Goal: Navigation & Orientation: Find specific page/section

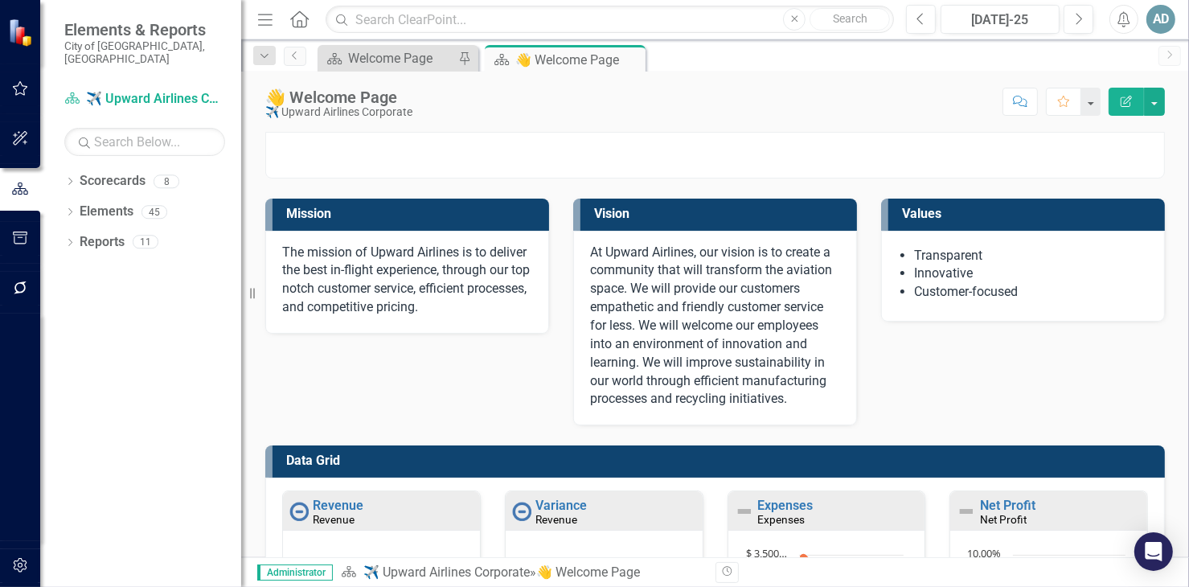
click at [267, 21] on icon "Menu" at bounding box center [265, 18] width 21 height 17
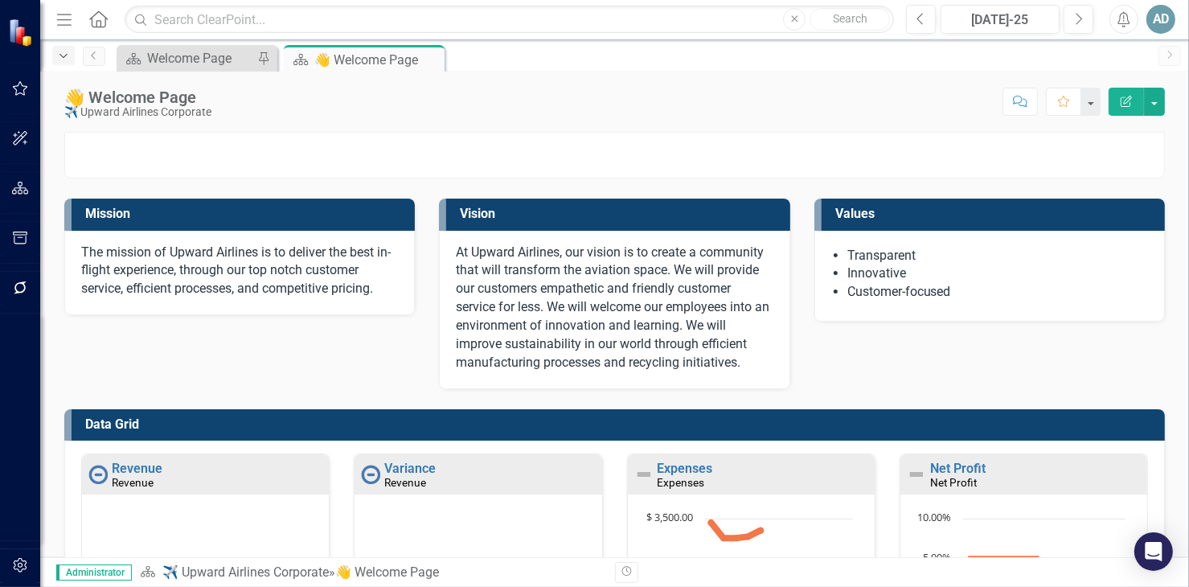
click at [60, 54] on icon "button" at bounding box center [64, 56] width 8 height 4
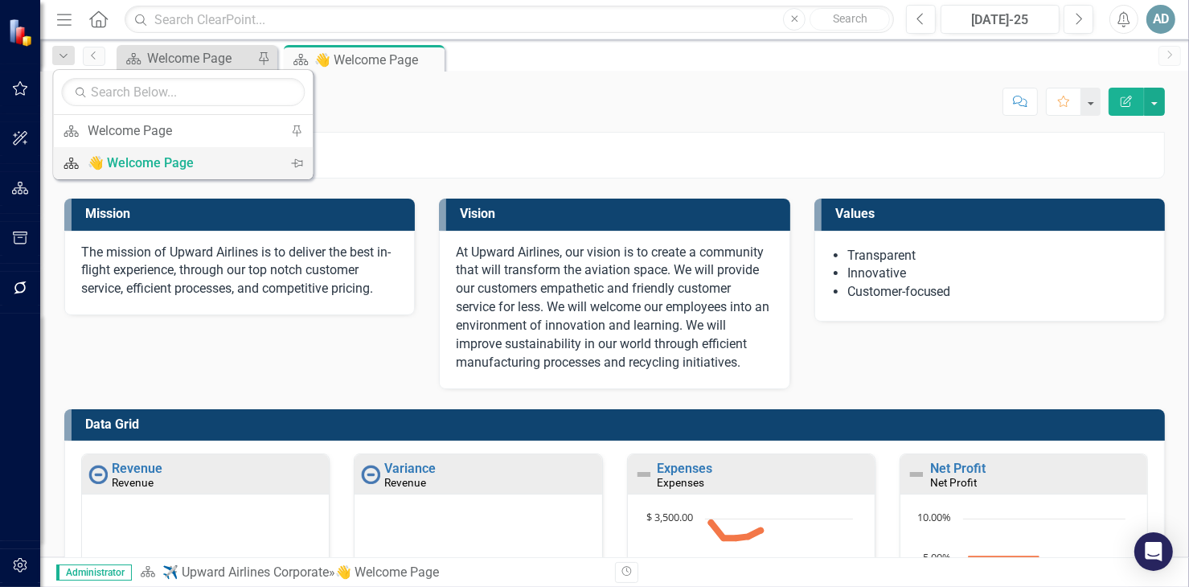
click at [140, 163] on div "👋 Welcome Page" at bounding box center [180, 163] width 185 height 20
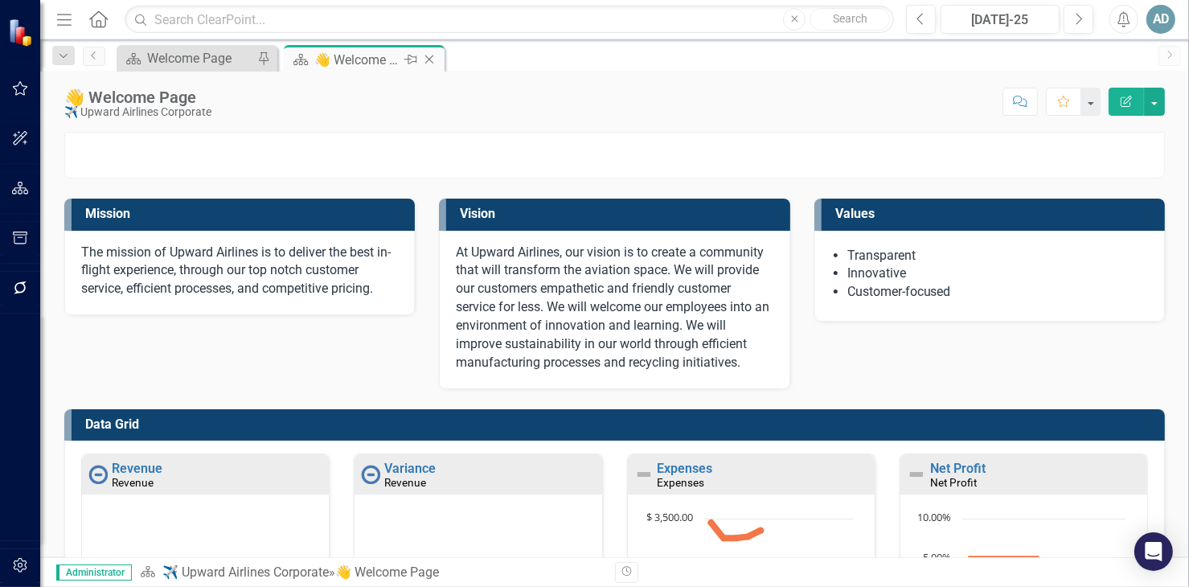
click at [338, 62] on div "👋 Welcome Page" at bounding box center [357, 60] width 86 height 20
click at [167, 19] on input "text" at bounding box center [510, 20] width 770 height 28
type input "su"
click at [1101, 107] on button "button" at bounding box center [1090, 102] width 21 height 28
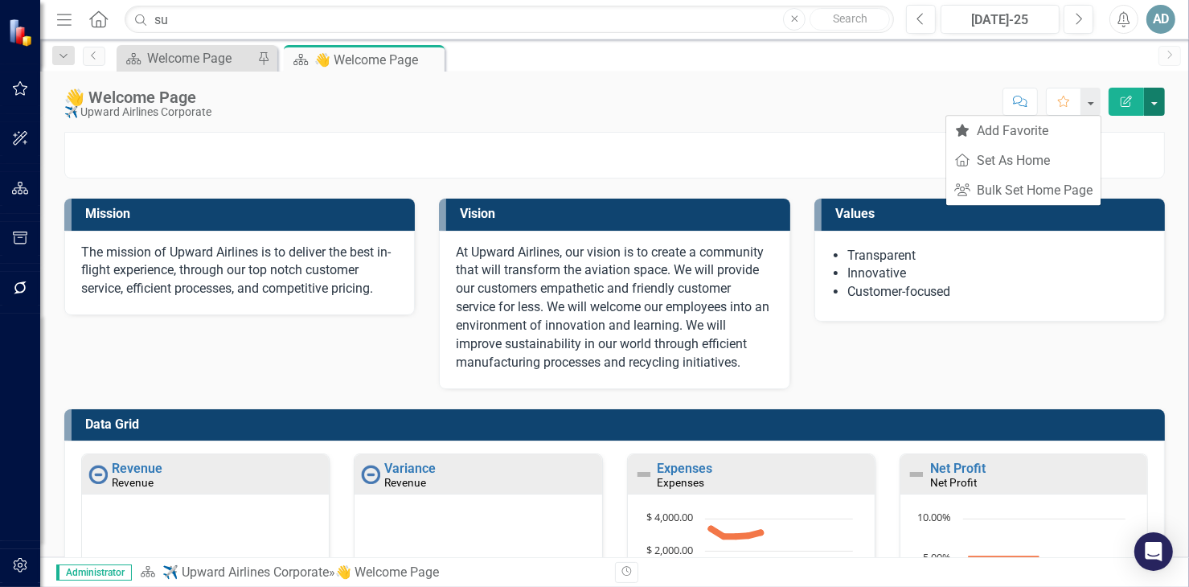
click at [1149, 106] on button "button" at bounding box center [1154, 102] width 21 height 28
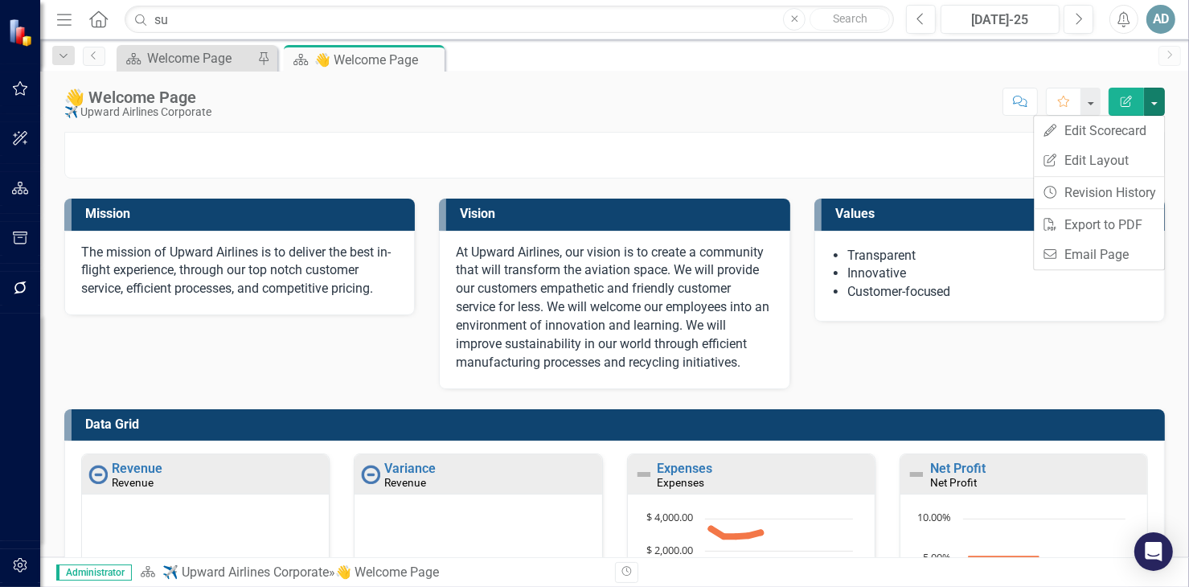
click at [1161, 20] on div "AD" at bounding box center [1161, 19] width 29 height 29
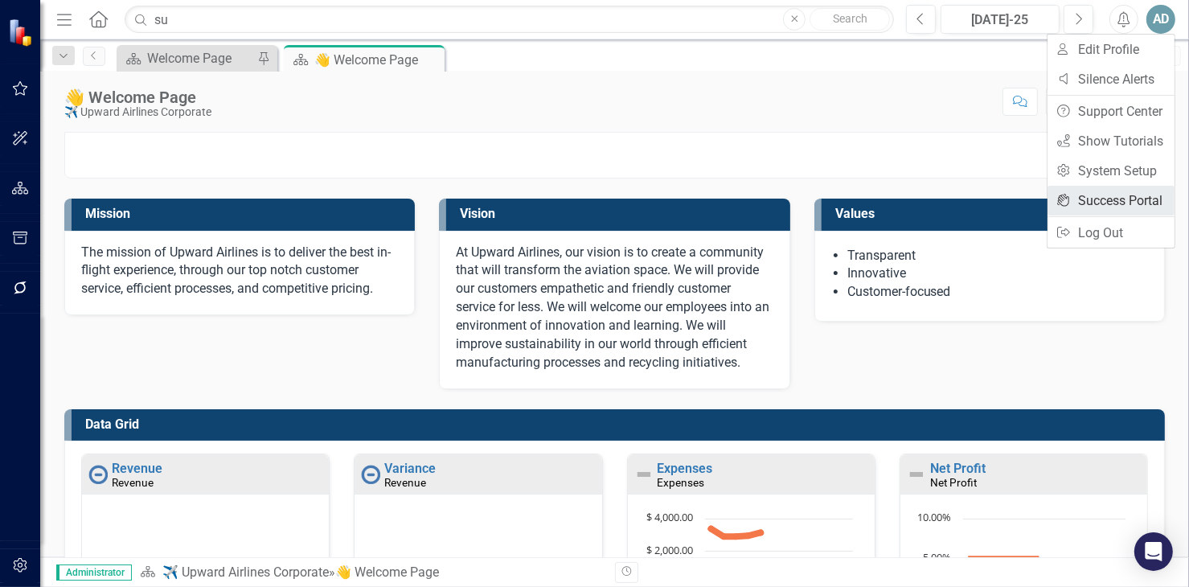
click at [1120, 203] on link "icon.portal Success Portal" at bounding box center [1111, 201] width 127 height 30
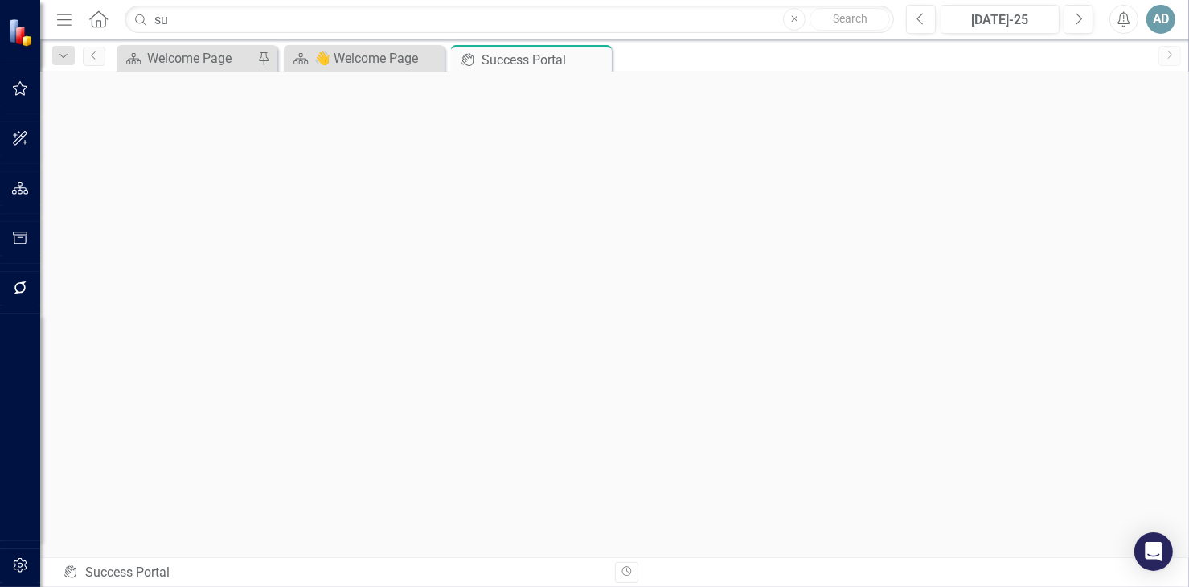
scroll to position [5, 0]
click at [93, 10] on icon "Home" at bounding box center [98, 18] width 21 height 17
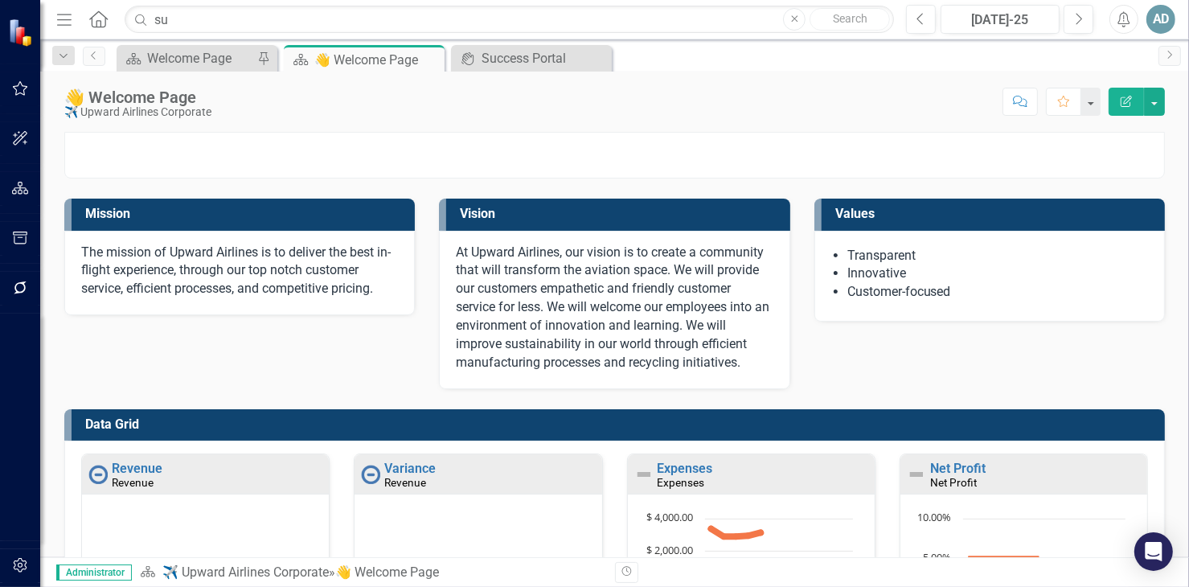
click at [95, 22] on icon "Home" at bounding box center [98, 18] width 21 height 17
click at [67, 21] on icon "Menu" at bounding box center [64, 18] width 21 height 17
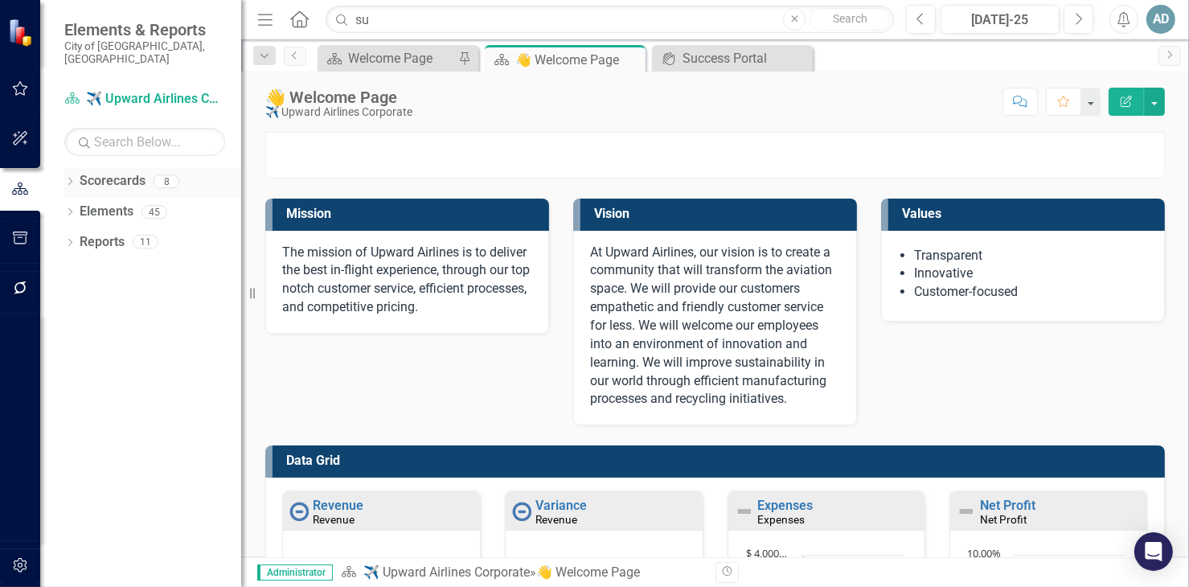
click at [74, 177] on div "Dropdown" at bounding box center [69, 184] width 11 height 14
click at [93, 233] on link "City of [GEOGRAPHIC_DATA], [GEOGRAPHIC_DATA]" at bounding box center [164, 242] width 153 height 18
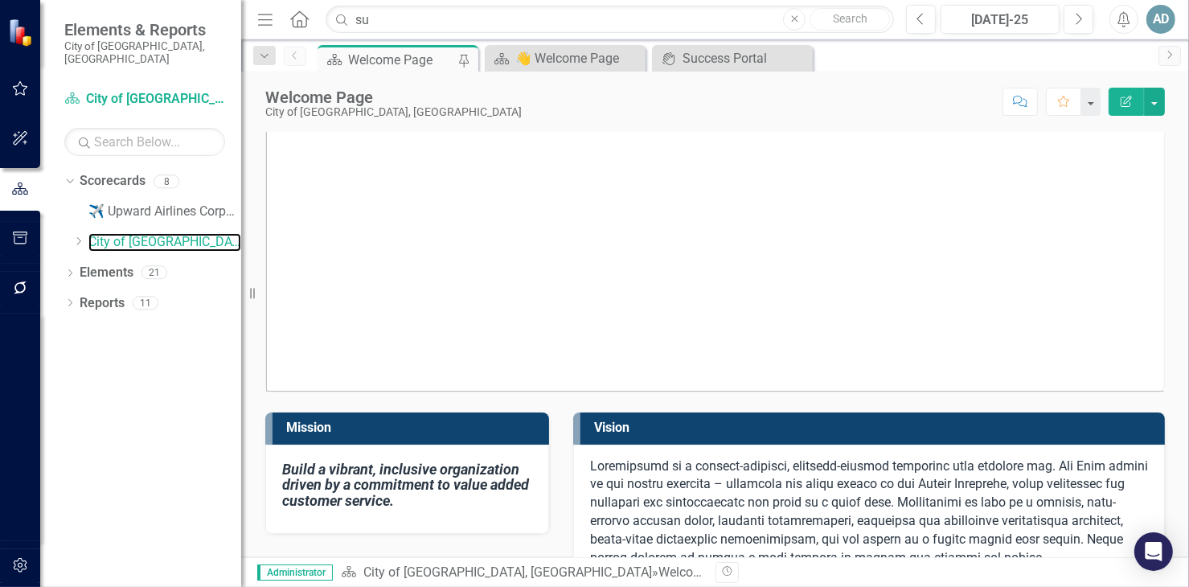
scroll to position [557, 0]
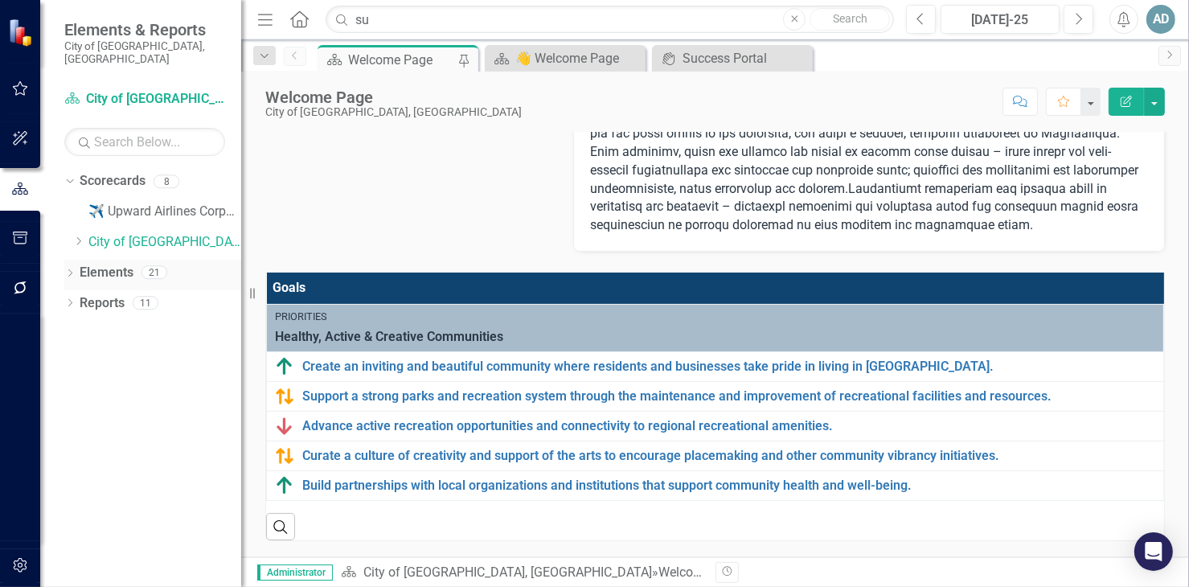
click at [71, 268] on div "Dropdown" at bounding box center [69, 275] width 11 height 14
click at [116, 294] on link "Goal Goals" at bounding box center [115, 303] width 55 height 18
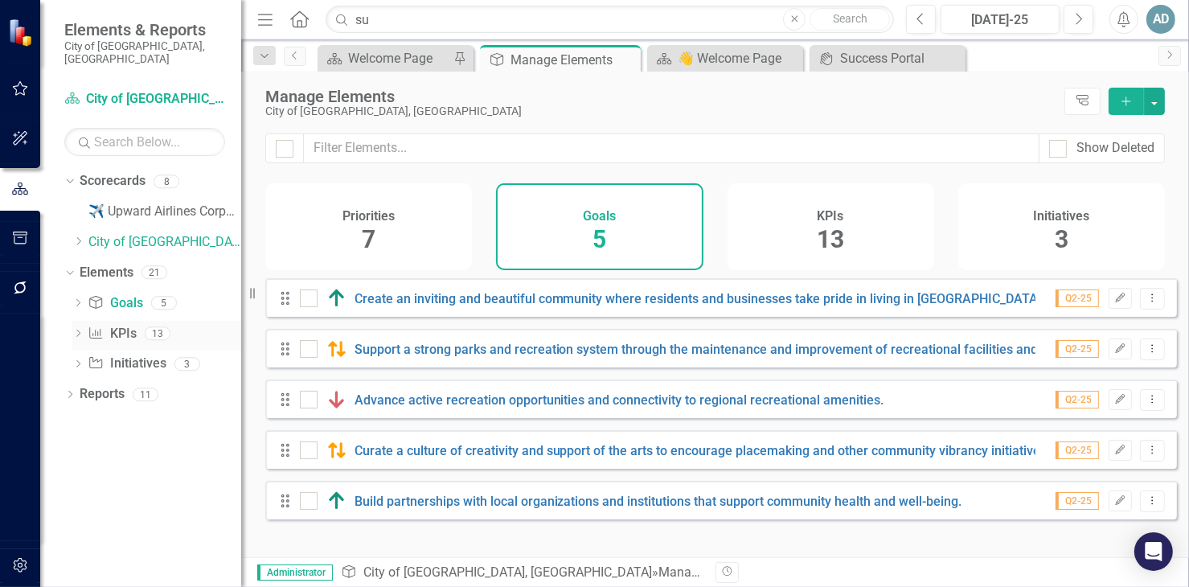
click at [117, 325] on link "KPI KPIs" at bounding box center [112, 334] width 48 height 18
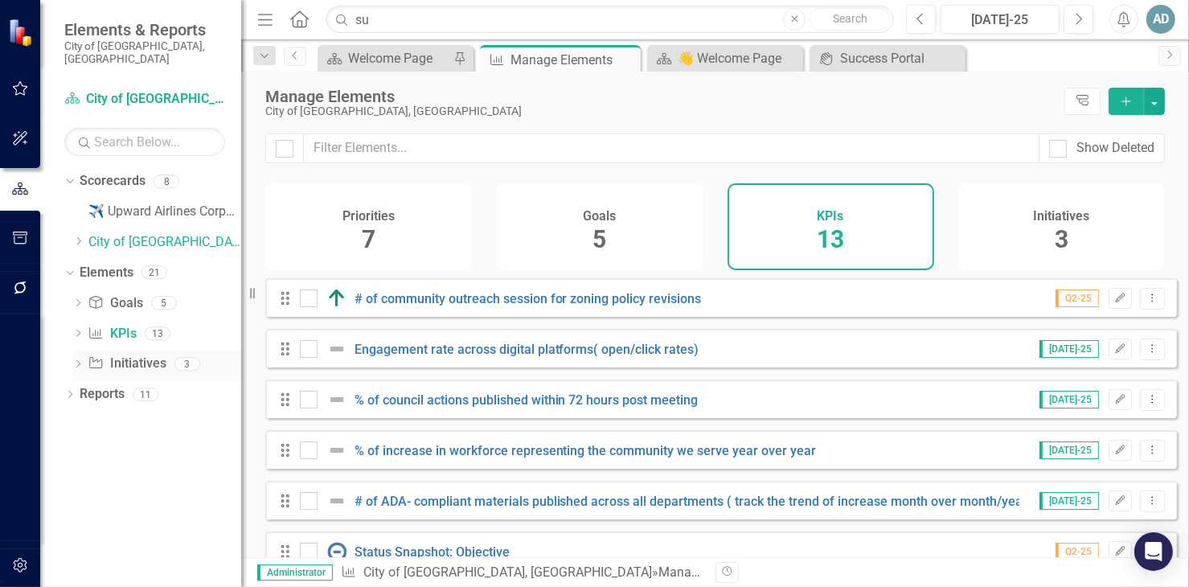
click at [127, 355] on link "Initiative Initiatives" at bounding box center [127, 364] width 78 height 18
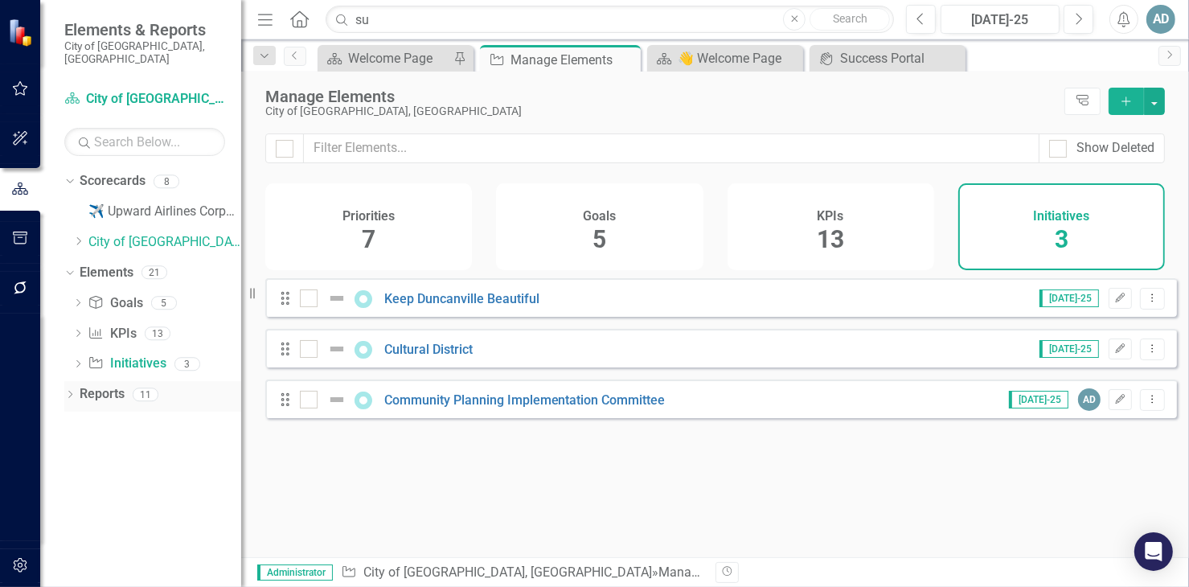
click at [105, 385] on link "Reports" at bounding box center [102, 394] width 45 height 18
